Goal: Check status: Check status

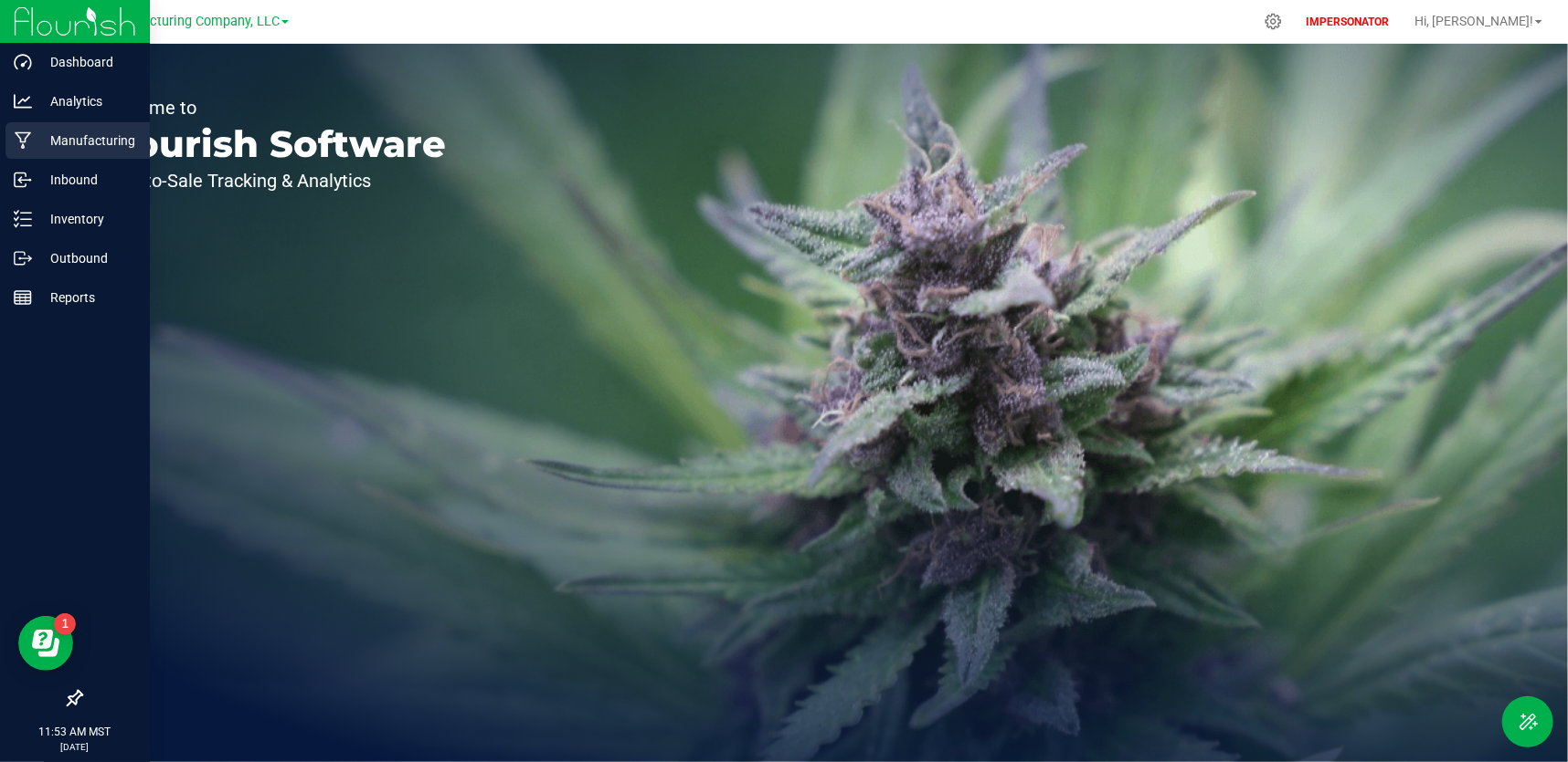
click at [41, 133] on p "Manufacturing" at bounding box center [86, 141] width 110 height 22
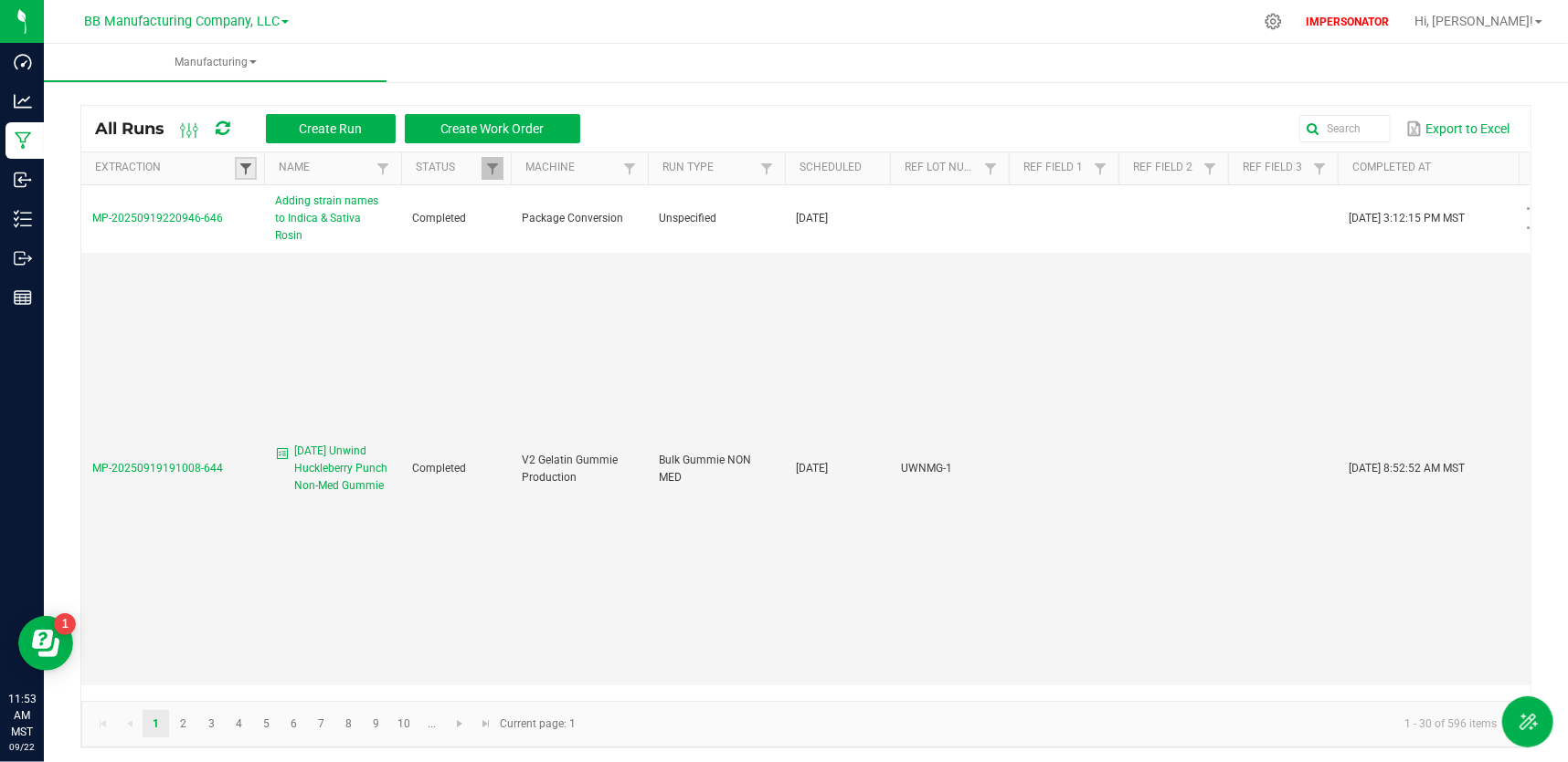
click at [246, 168] on span at bounding box center [245, 168] width 14 height 14
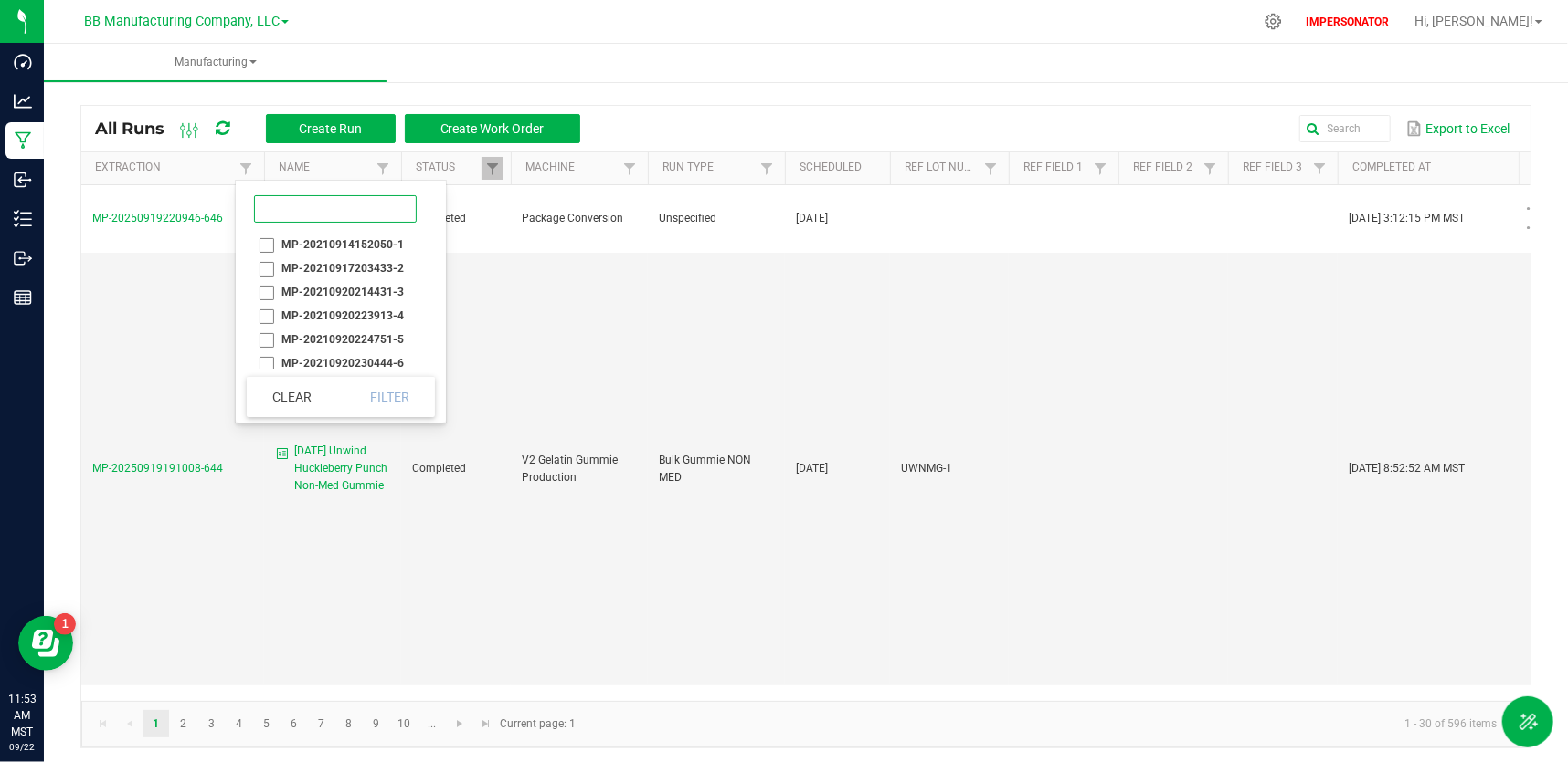
click at [288, 206] on input at bounding box center [336, 208] width 163 height 28
paste input "MP-20250919215817-645"
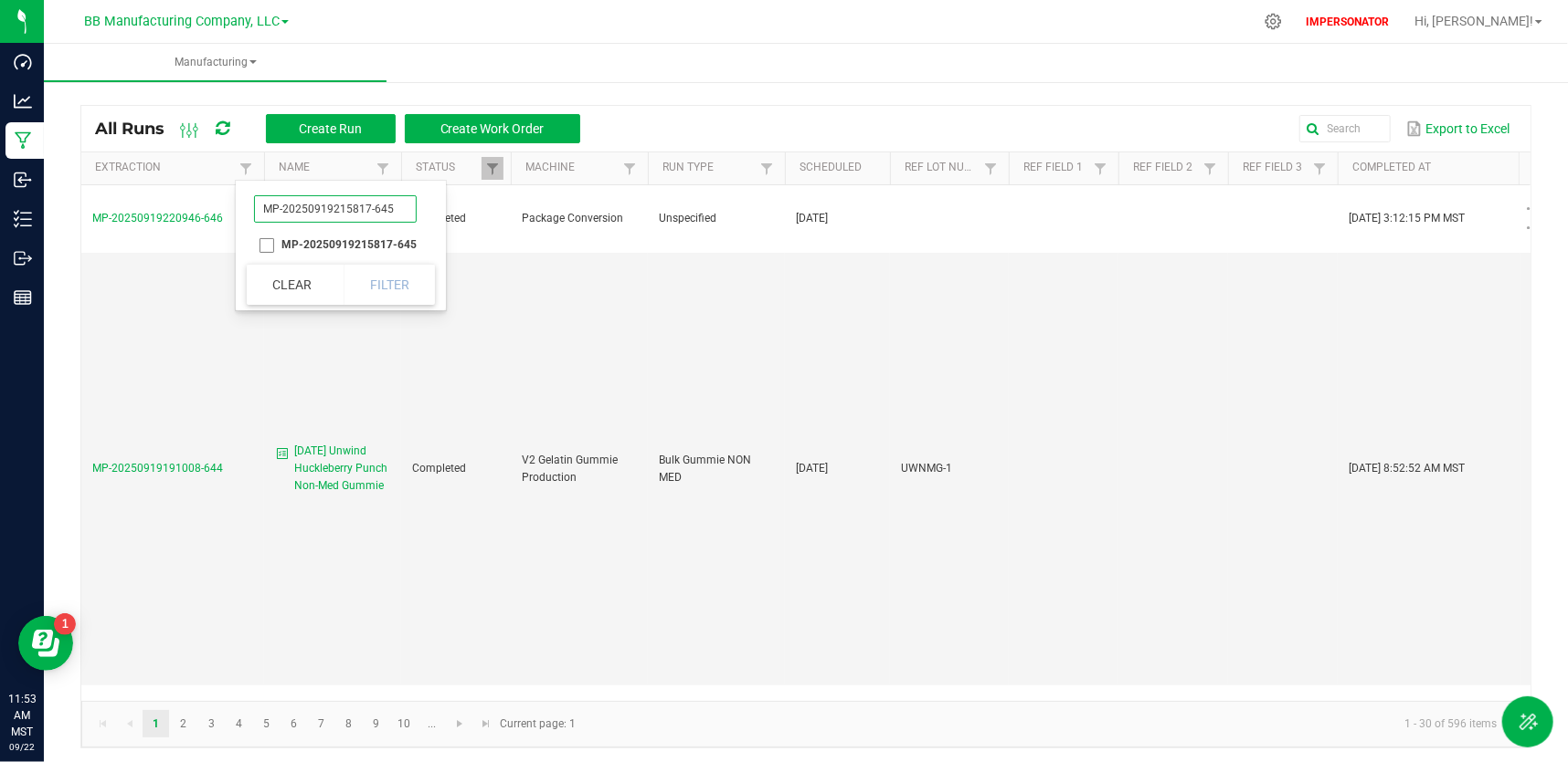
type input "MP-20250919215817-645"
click at [262, 243] on li "MP-20250919215817-645" at bounding box center [335, 245] width 177 height 24
checkbox input "true"
click at [395, 291] on button "Filter" at bounding box center [389, 285] width 92 height 40
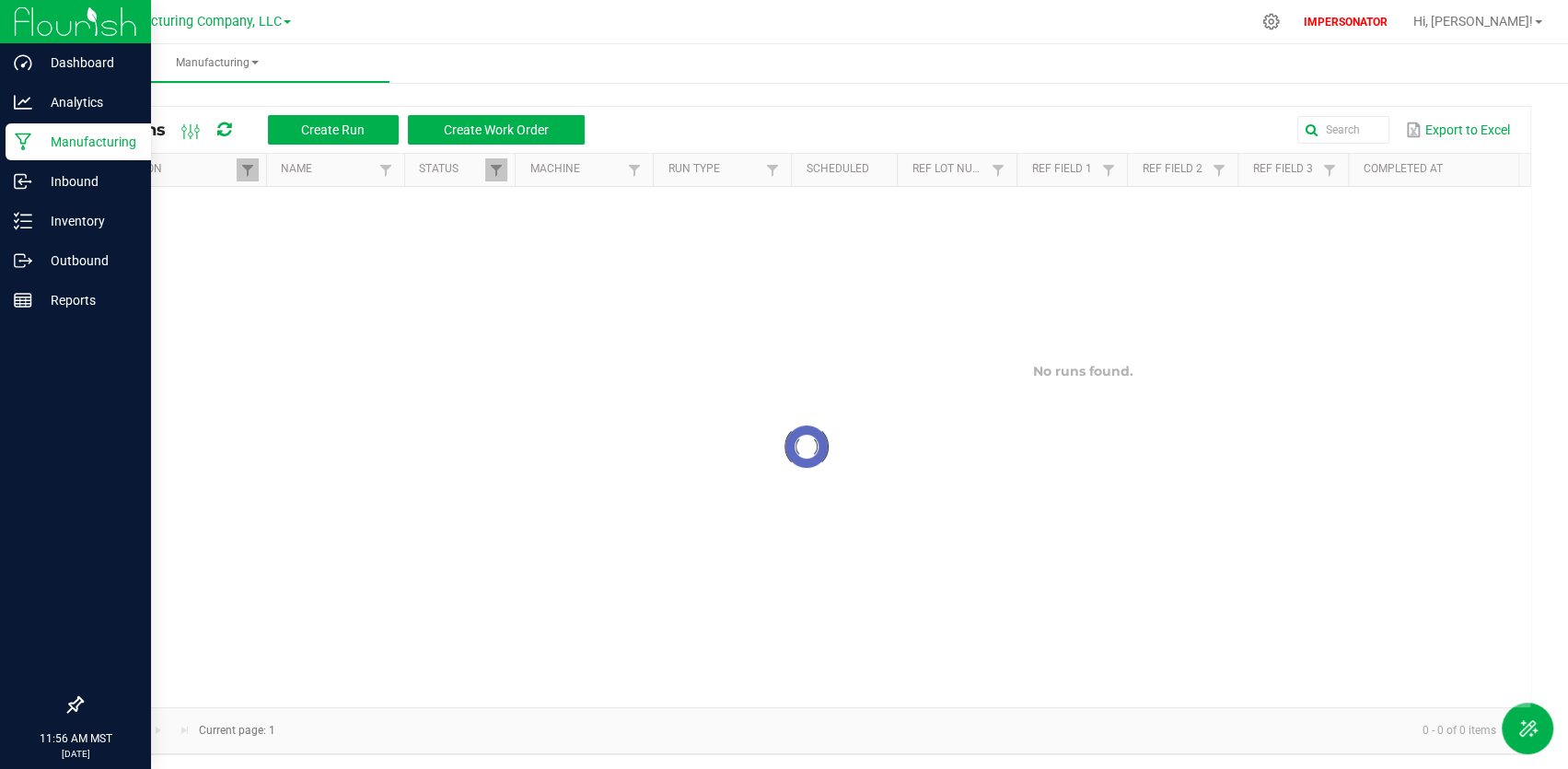
click at [53, 38] on img at bounding box center [75, 21] width 123 height 43
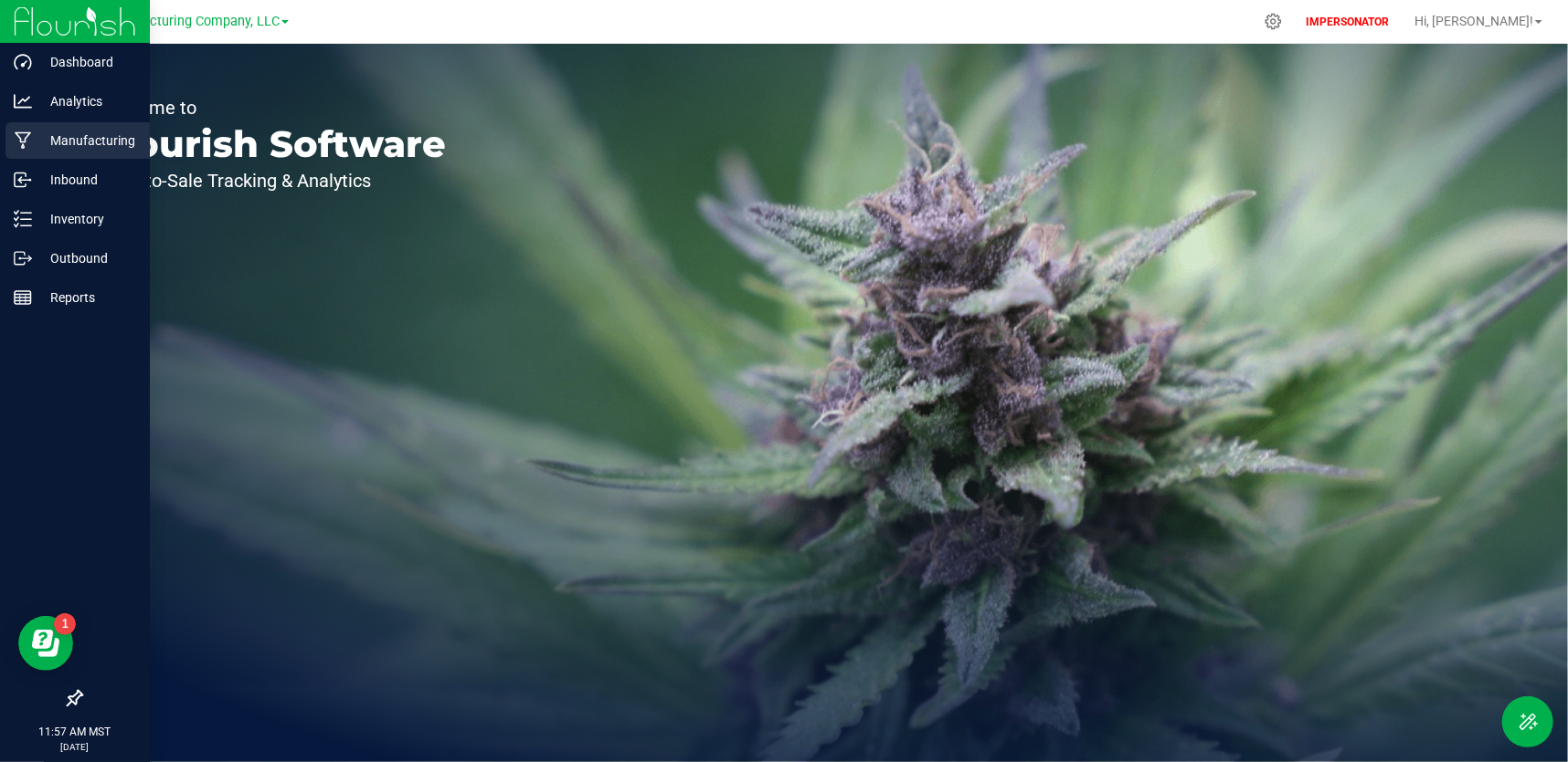
click at [36, 139] on p "Manufacturing" at bounding box center [86, 141] width 110 height 22
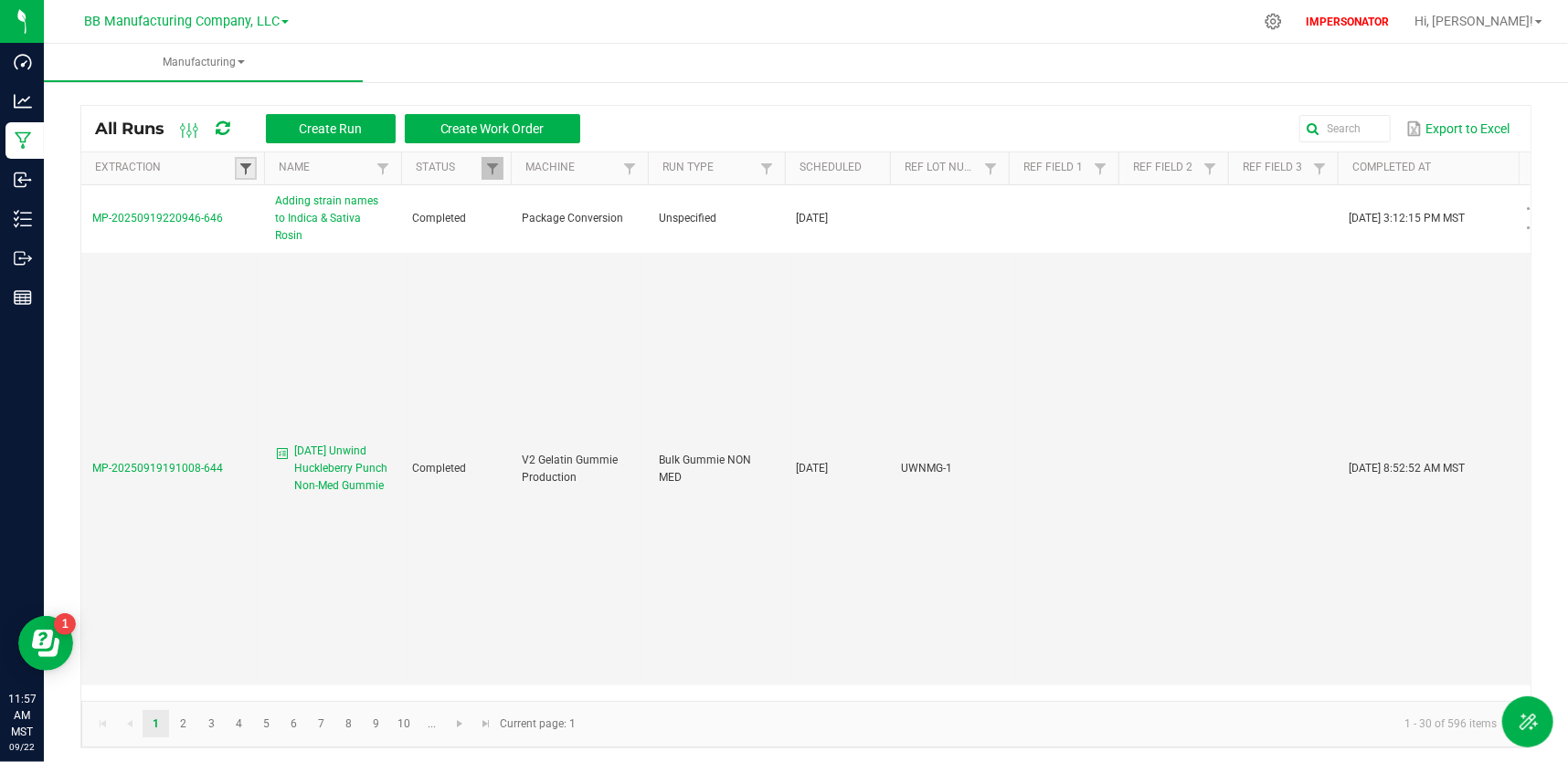
click at [240, 165] on span at bounding box center [245, 168] width 14 height 14
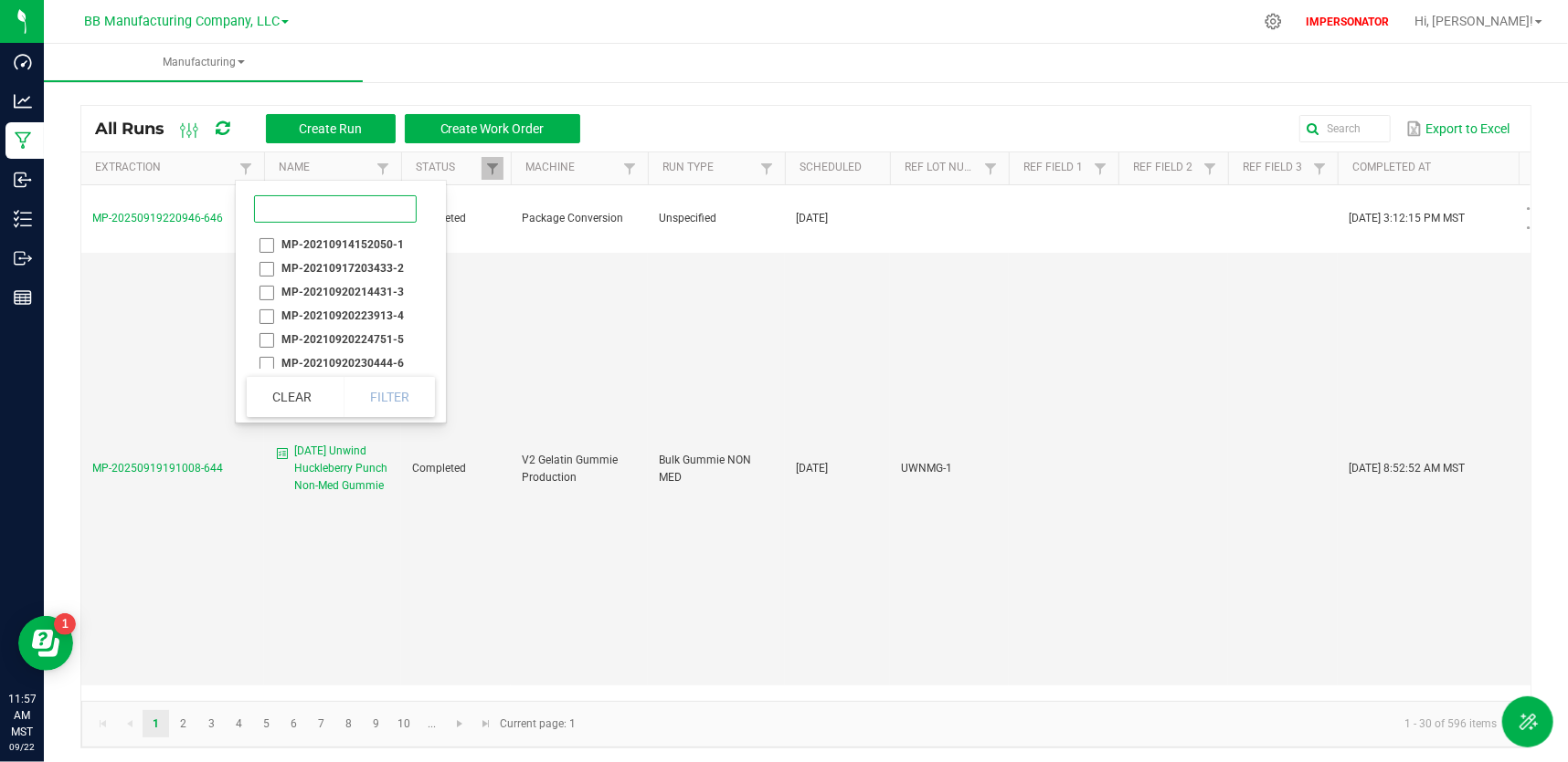
click at [267, 215] on input at bounding box center [336, 208] width 163 height 28
paste input "MP-20250919215817-645"
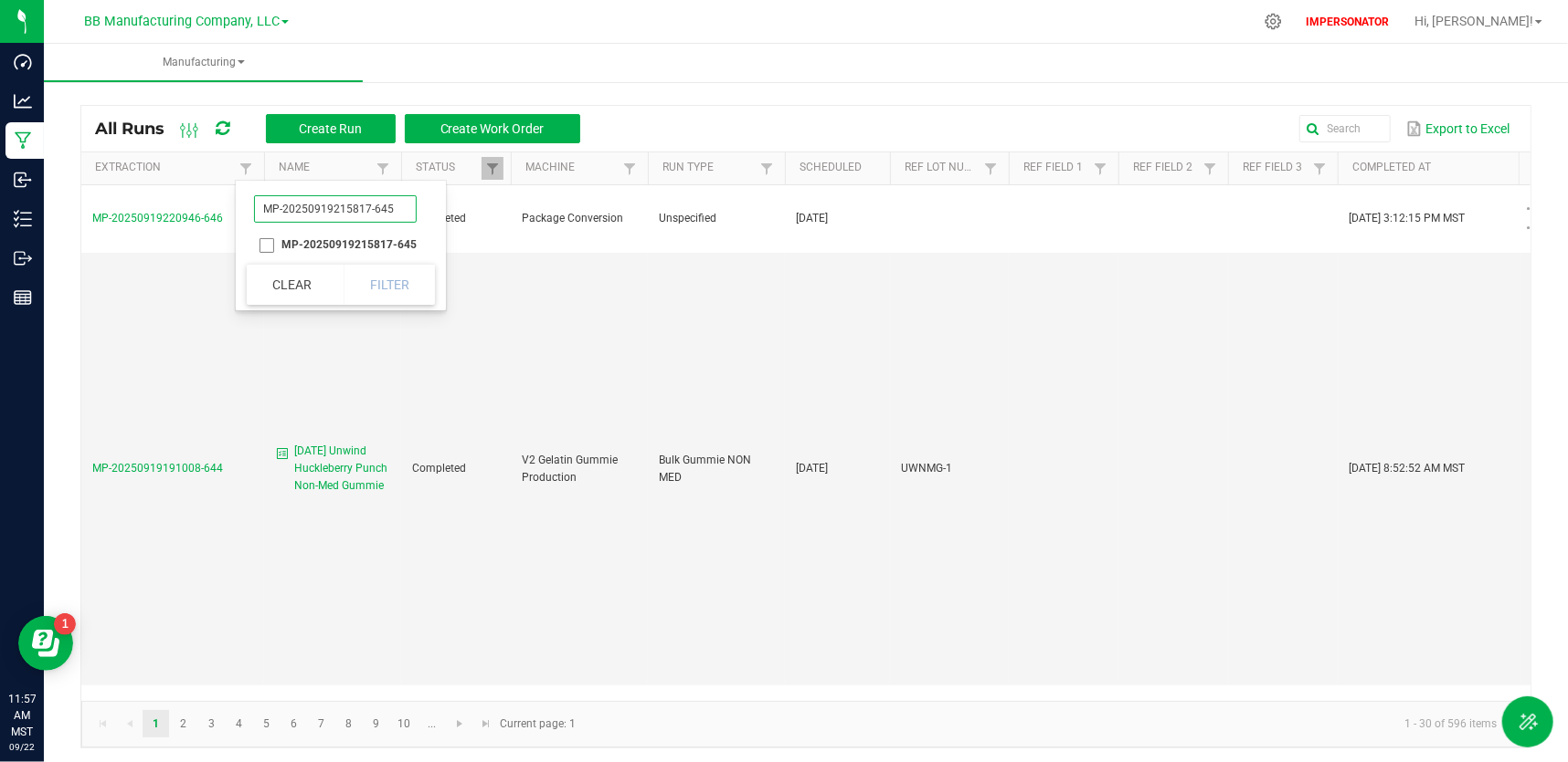
type input "MP-20250919215817-645"
click at [262, 243] on li "MP-20250919215817-645" at bounding box center [335, 245] width 177 height 24
checkbox input "true"
click at [362, 271] on button "Filter" at bounding box center [389, 285] width 92 height 40
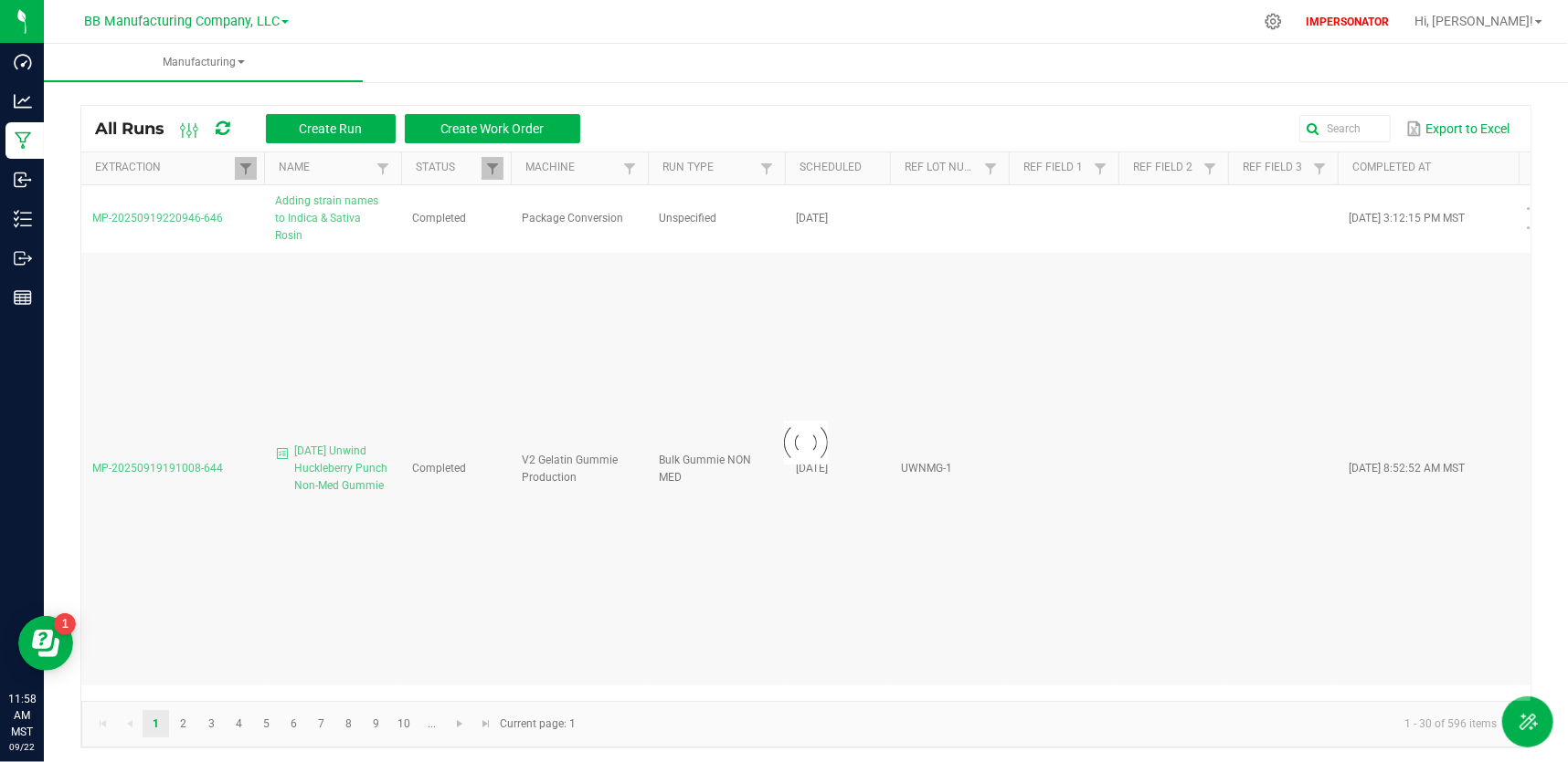
click at [668, 31] on div at bounding box center [789, 21] width 925 height 35
drag, startPoint x: 804, startPoint y: 695, endPoint x: 915, endPoint y: 684, distance: 111.5
click at [917, 682] on div at bounding box center [806, 444] width 1449 height 516
drag, startPoint x: 902, startPoint y: 695, endPoint x: 1133, endPoint y: 682, distance: 231.4
click at [1133, 682] on div at bounding box center [806, 444] width 1449 height 516
